Goal: Task Accomplishment & Management: Manage account settings

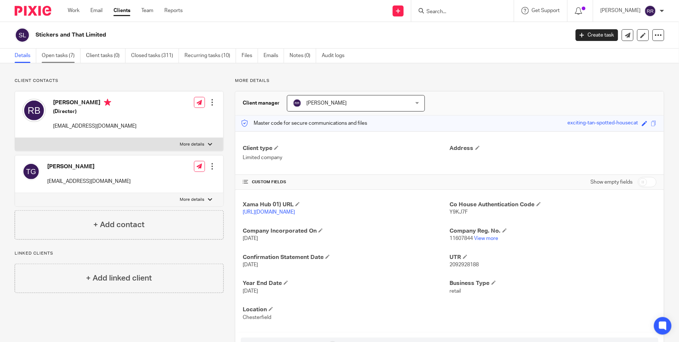
click at [65, 51] on link "Open tasks (7)" at bounding box center [61, 56] width 39 height 14
click at [65, 52] on link "Open tasks (7)" at bounding box center [61, 56] width 39 height 14
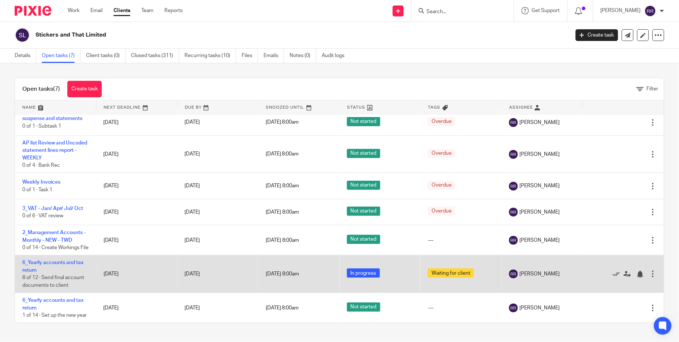
scroll to position [21, 0]
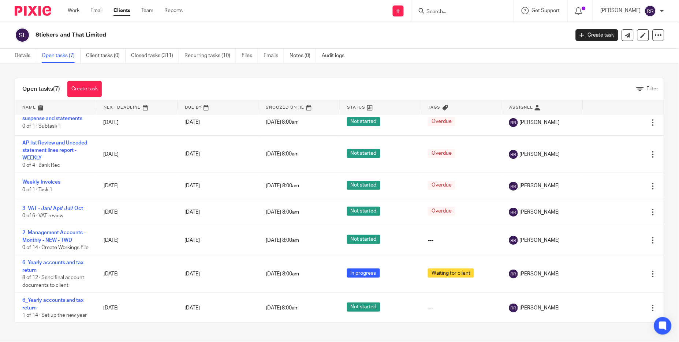
drag, startPoint x: 51, startPoint y: 295, endPoint x: 204, endPoint y: 79, distance: 265.3
click at [204, 79] on div "Open tasks (7) Create task Filter Name Next Deadline Due By Snoozed Until Statu…" at bounding box center [340, 200] width 650 height 245
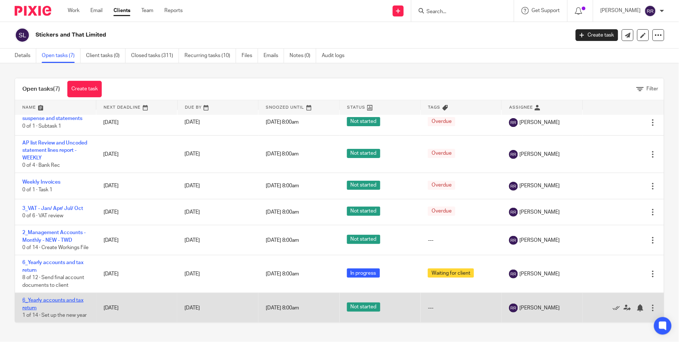
click at [61, 298] on link "6_Yearly accounts and tax return" at bounding box center [52, 304] width 61 height 12
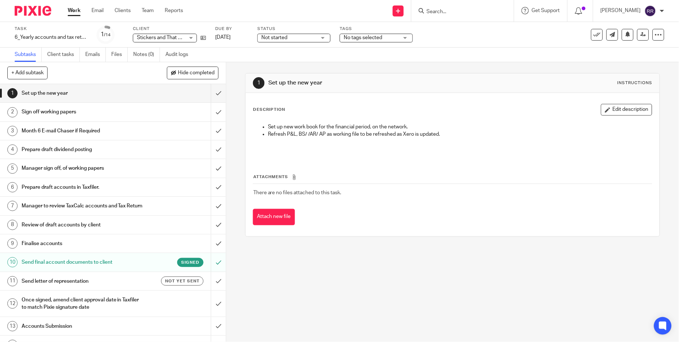
click at [78, 10] on link "Work" at bounding box center [74, 10] width 13 height 7
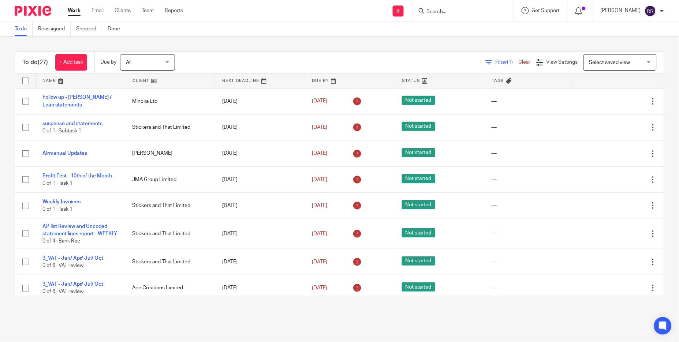
click at [57, 81] on link at bounding box center [80, 81] width 89 height 15
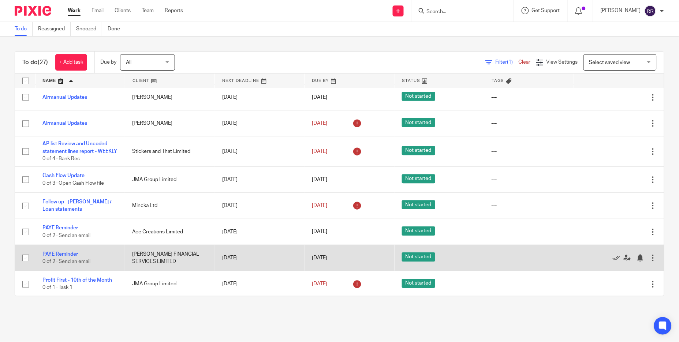
scroll to position [424, 0]
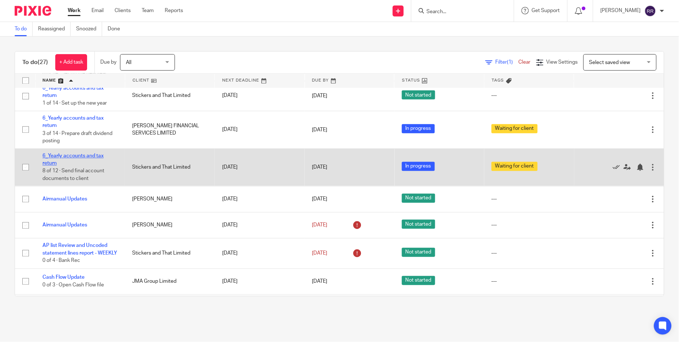
click at [93, 157] on link "6_Yearly accounts and tax return" at bounding box center [72, 160] width 61 height 12
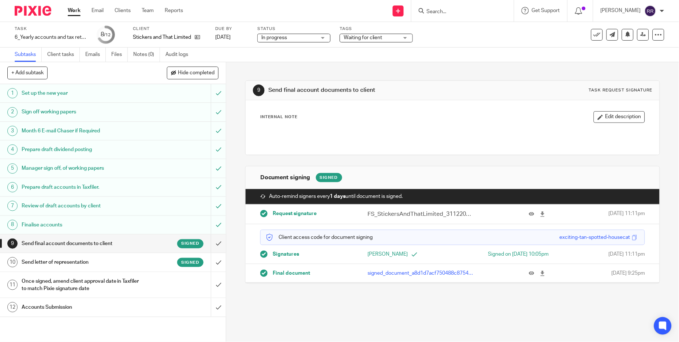
click at [146, 258] on div "Send letter of representation Signed" at bounding box center [113, 262] width 182 height 11
click at [540, 275] on icon at bounding box center [542, 273] width 5 height 5
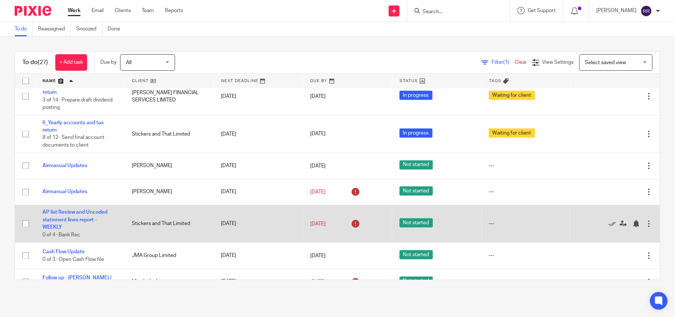
scroll to position [441, 0]
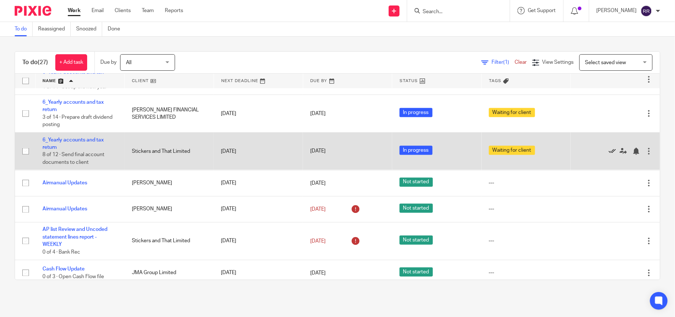
click at [608, 150] on icon at bounding box center [611, 151] width 7 height 7
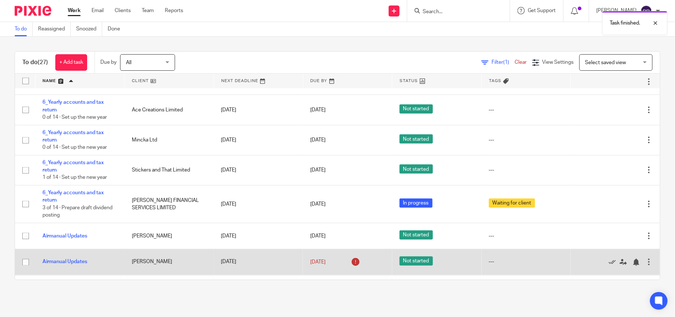
scroll to position [331, 0]
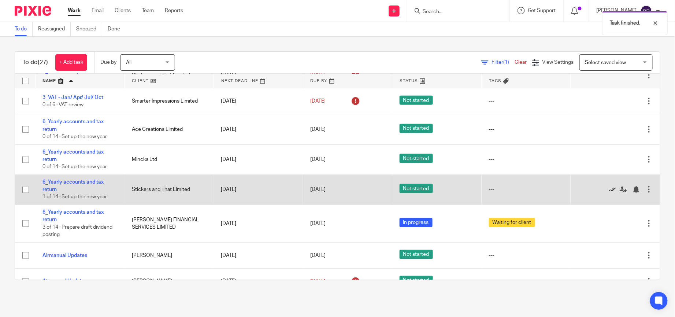
click at [608, 190] on icon at bounding box center [611, 189] width 7 height 7
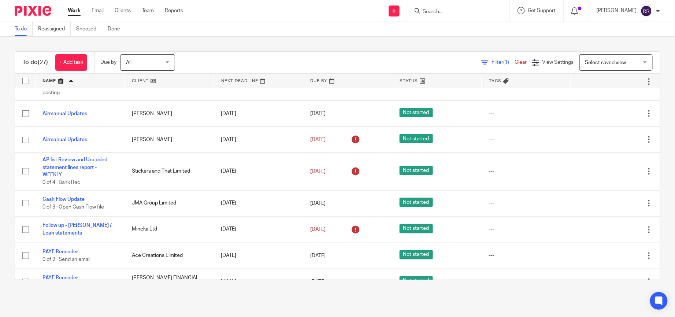
scroll to position [537, 0]
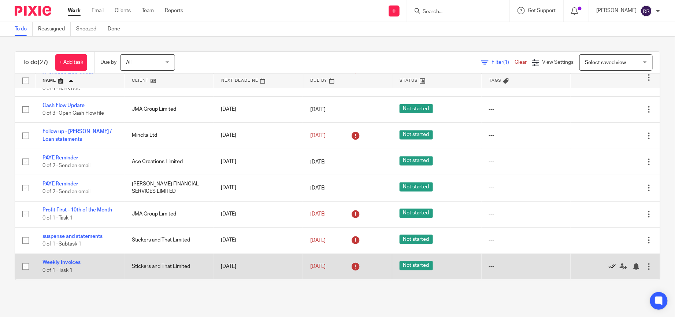
click at [608, 265] on icon at bounding box center [611, 266] width 7 height 7
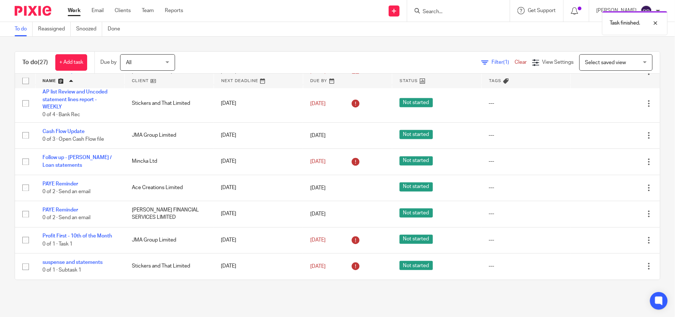
click at [608, 265] on icon at bounding box center [611, 266] width 7 height 7
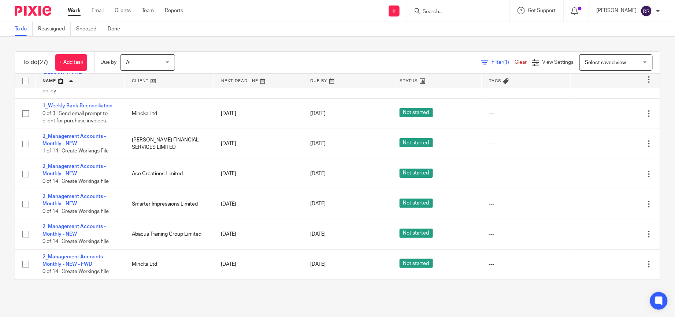
scroll to position [0, 0]
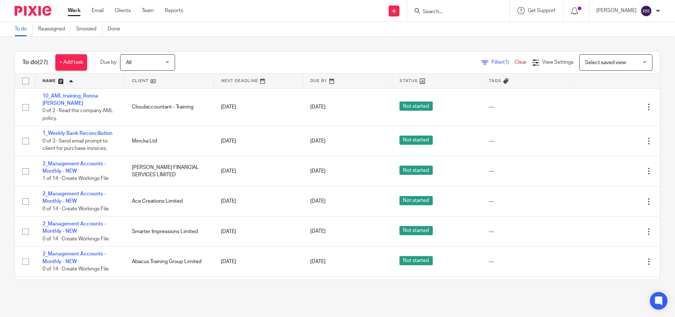
click at [75, 10] on link "Work" at bounding box center [74, 10] width 13 height 7
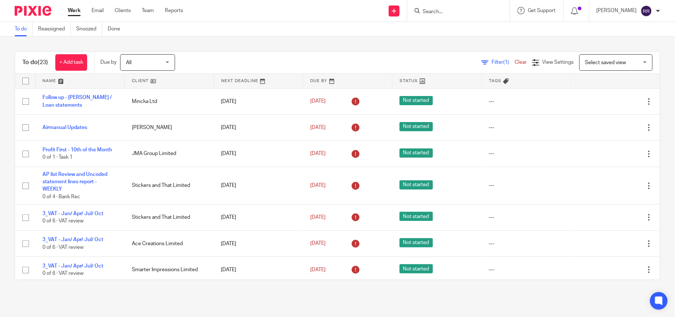
click at [380, 307] on main "To do Reassigned Snoozed Done To do (23) + Add task Due by All All [DATE] [DATE…" at bounding box center [337, 158] width 675 height 317
